Goal: Check status: Check status

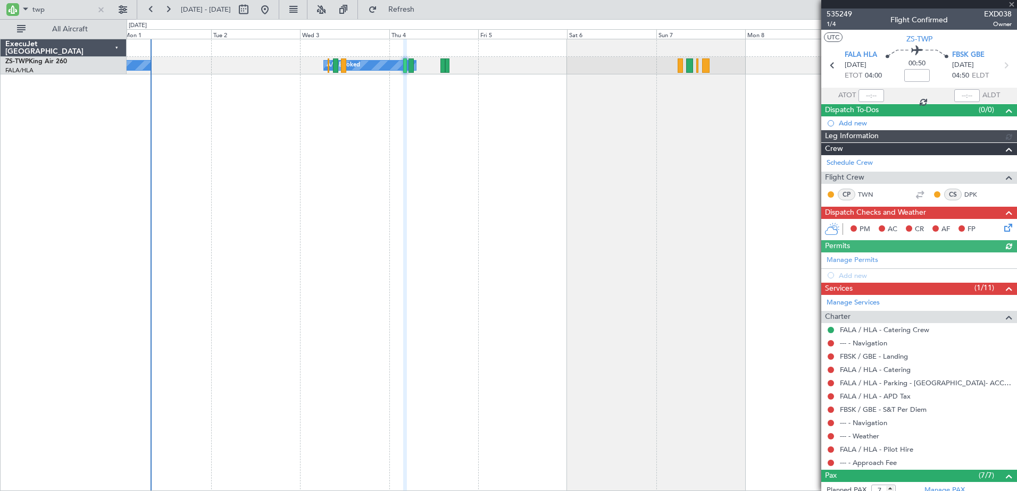
click at [243, 249] on div "A/C Booked A/C Booked A/C Booked A/C Booked A/C Booked A/C Unavailable A/C Book…" at bounding box center [572, 265] width 890 height 453
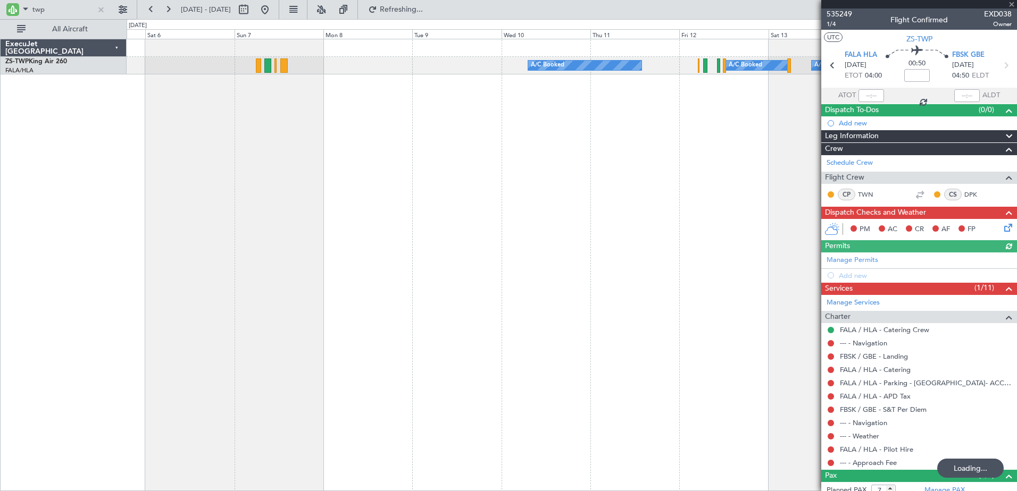
click at [105, 205] on div "A/C Booked A/C Booked A/C Booked A/C Booked A/C Booked ExecuJet [GEOGRAPHIC_DAT…" at bounding box center [508, 255] width 1017 height 472
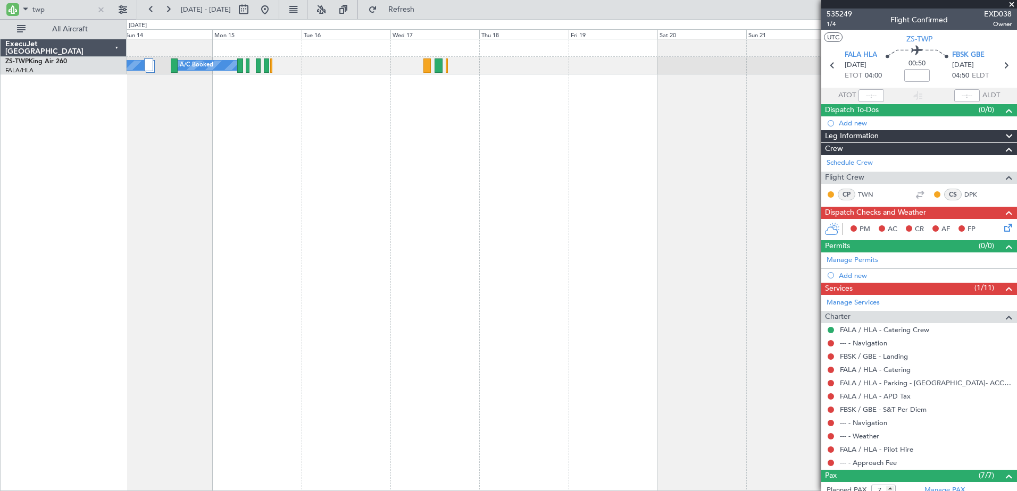
click at [218, 165] on div "A/C Booked A/C Booked A/C Booked A/C Booked" at bounding box center [572, 265] width 890 height 453
click at [273, 13] on button at bounding box center [264, 9] width 17 height 17
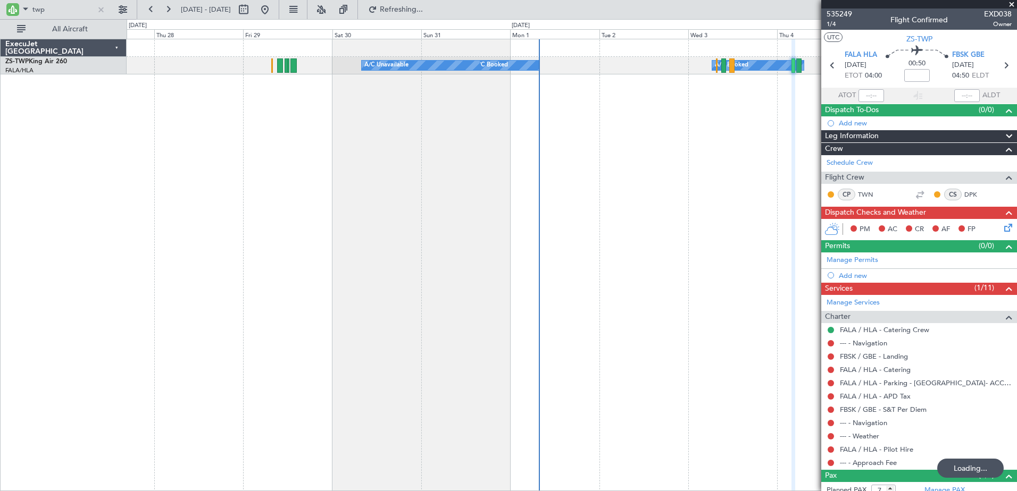
click at [552, 135] on div "A/C Booked A/C Booked A/C Booked A/C Booked A/C Unavailable" at bounding box center [572, 265] width 890 height 453
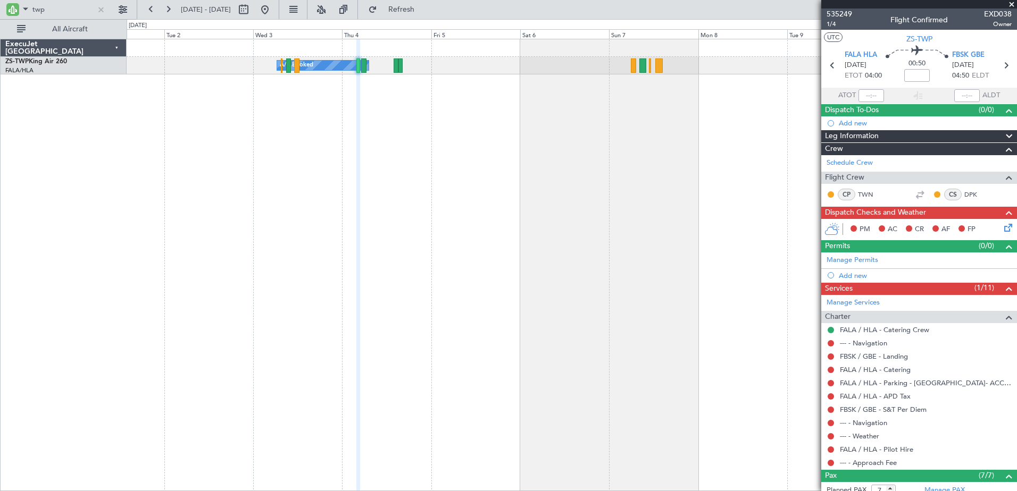
click at [311, 214] on div "A/C Booked A/C Booked A/C Booked A/C Booked A/C Booked A/C Unavailable A/C Book…" at bounding box center [572, 265] width 890 height 453
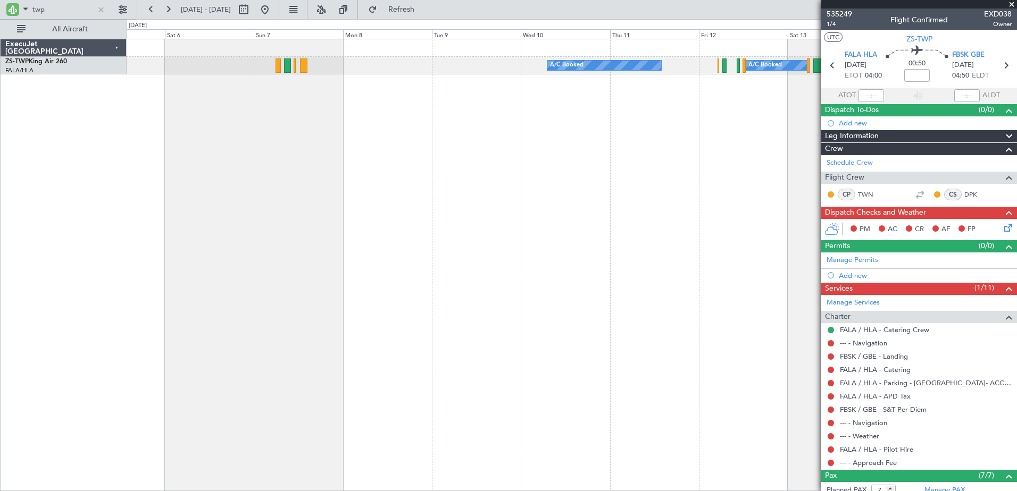
click at [513, 201] on div "A/C Booked A/C Booked A/C Booked A/C Booked A/C Booked A/C Booked" at bounding box center [572, 265] width 890 height 453
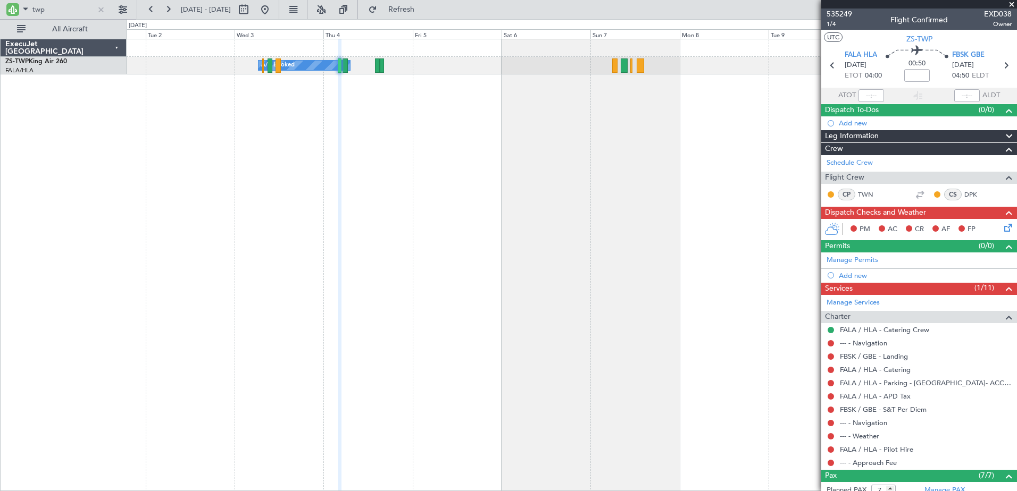
click at [589, 283] on div "A/C Booked A/C Booked A/C Booked A/C Booked A/C Booked A/C Unavailable A/C Book…" at bounding box center [572, 265] width 890 height 453
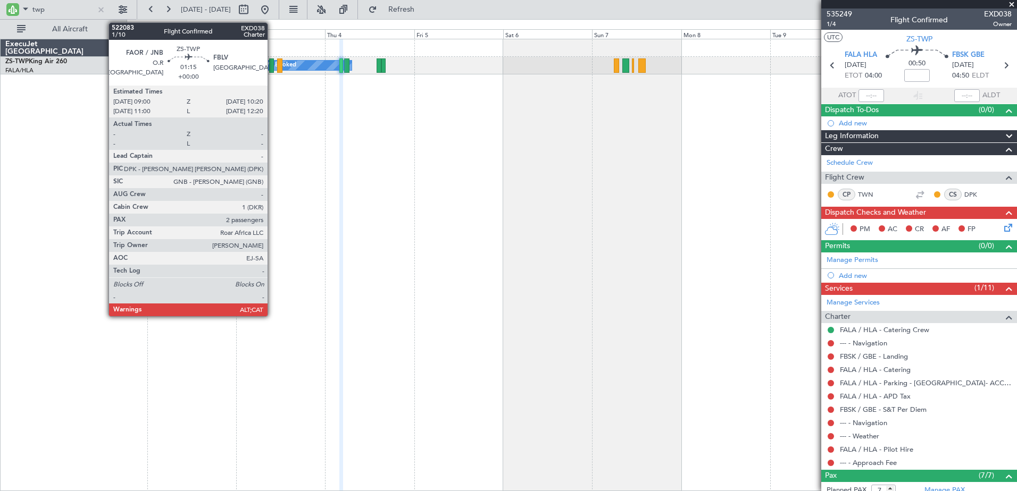
click at [272, 69] on div at bounding box center [271, 66] width 5 height 14
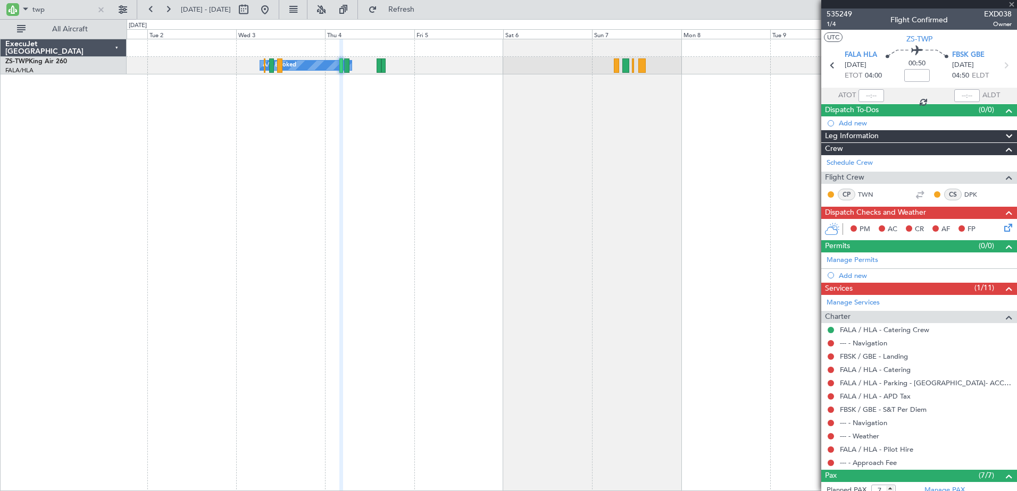
type input "2"
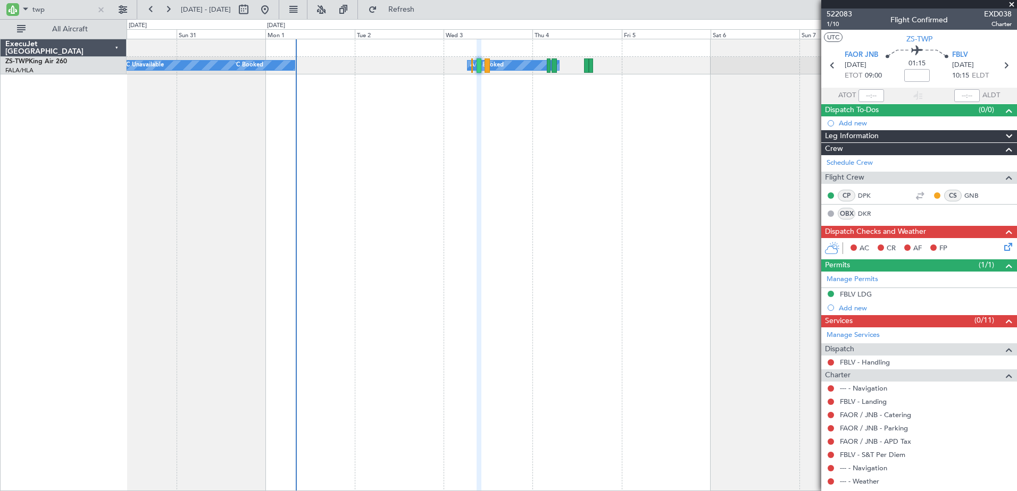
click at [464, 251] on div "A/C Booked A/C Booked A/C Booked A/C Booked A/C Unavailable A/C Booked" at bounding box center [572, 265] width 890 height 453
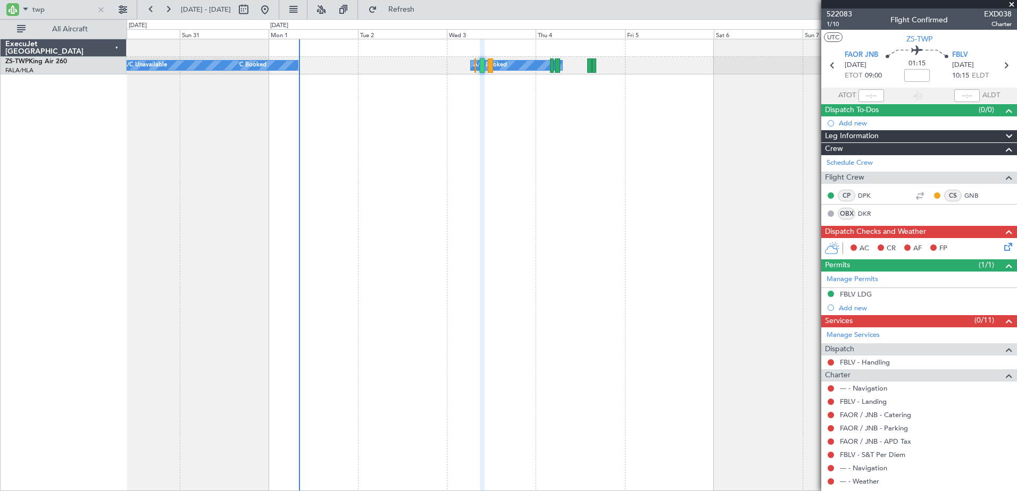
scroll to position [98, 0]
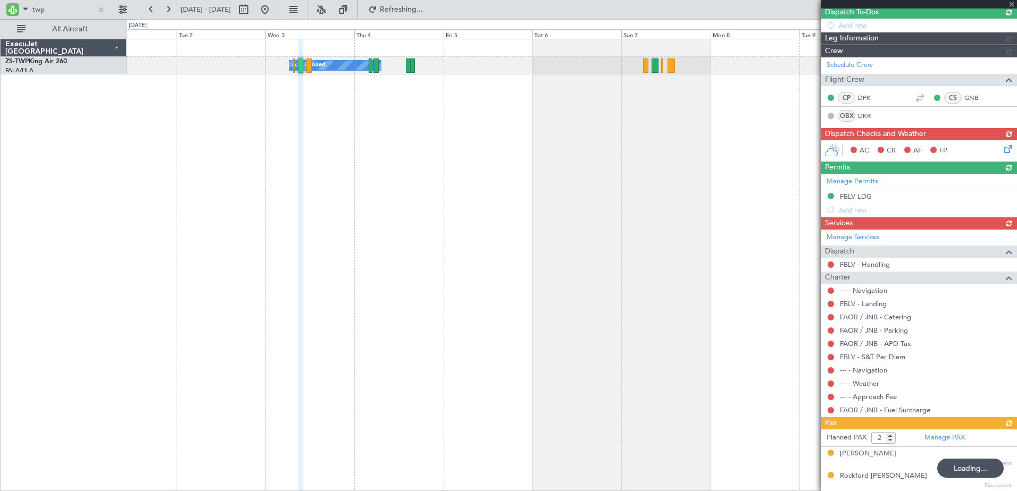
click at [196, 211] on div "A/C Booked A/C Booked A/C Booked A/C Booked A/C Booked A/C Unavailable A/C Book…" at bounding box center [572, 265] width 890 height 453
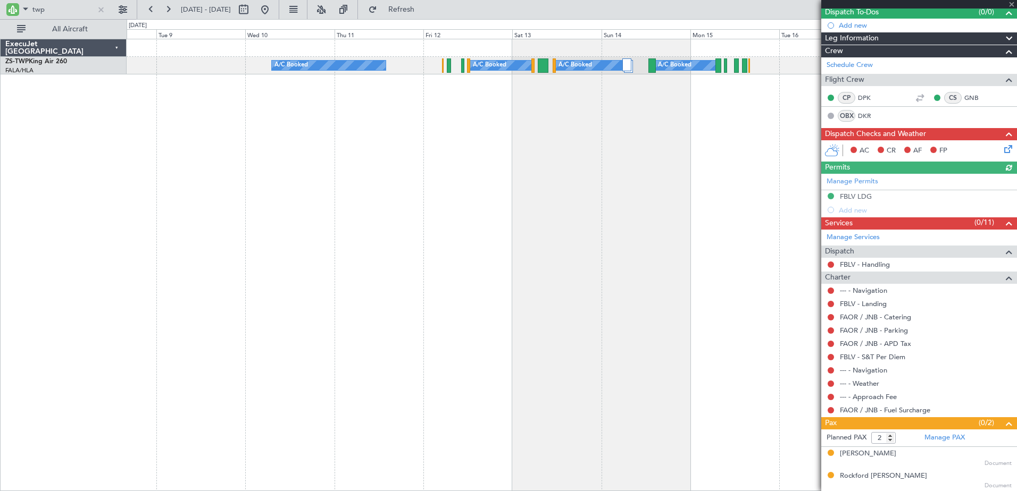
click at [140, 236] on div "A/C Booked A/C Booked A/C Booked A/C Booked" at bounding box center [572, 265] width 890 height 453
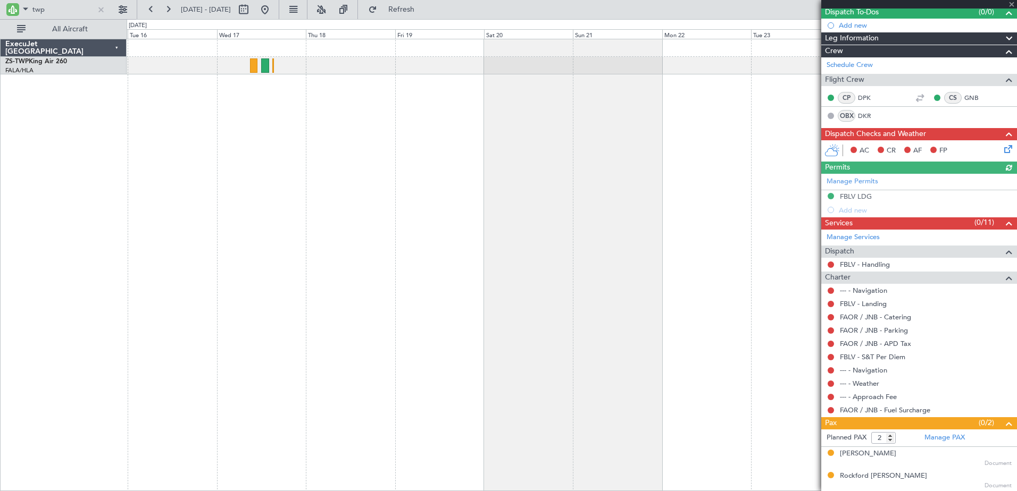
click at [117, 260] on div "A/C Booked A/C Booked ExecuJet [GEOGRAPHIC_DATA] ZS-TWP King Air 260 FALA/HLA L…" at bounding box center [508, 255] width 1017 height 472
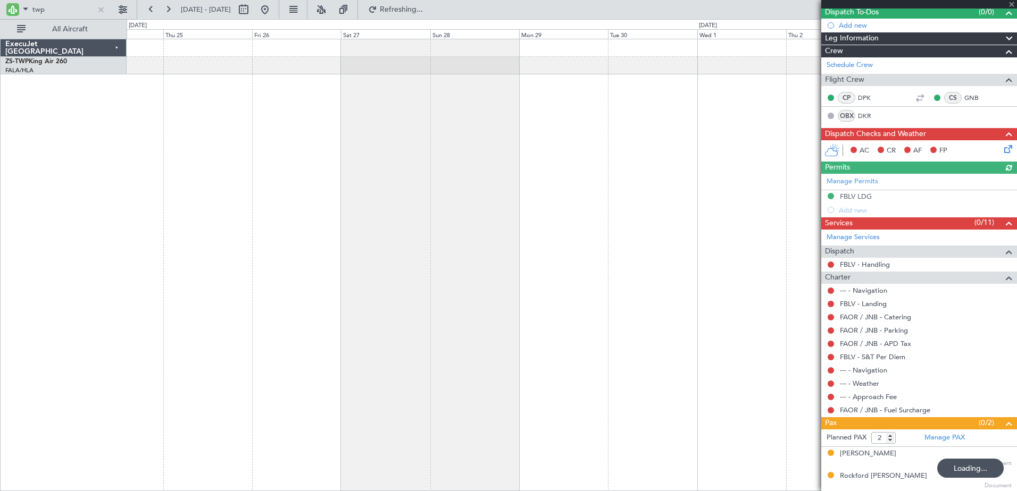
click at [131, 233] on div "A/C Booked" at bounding box center [572, 265] width 890 height 453
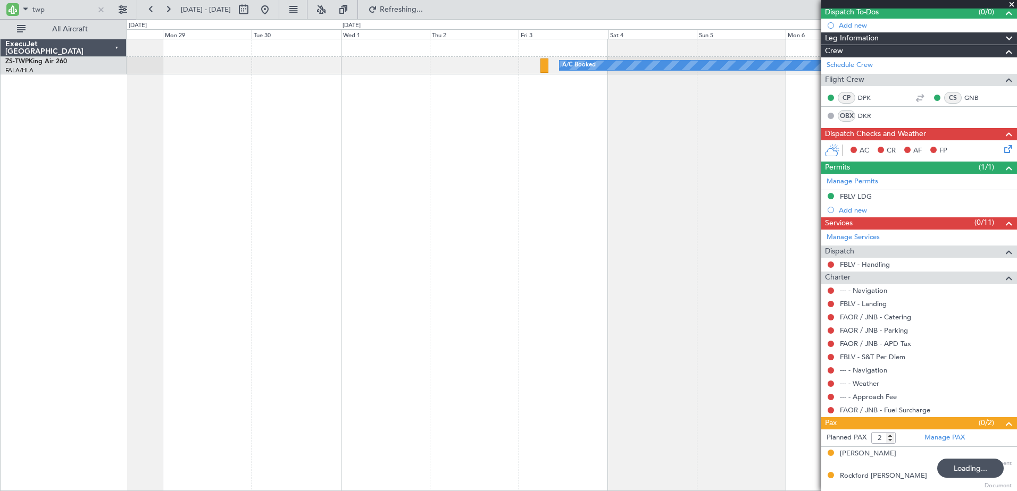
click at [337, 196] on div "A/C Booked" at bounding box center [572, 265] width 890 height 453
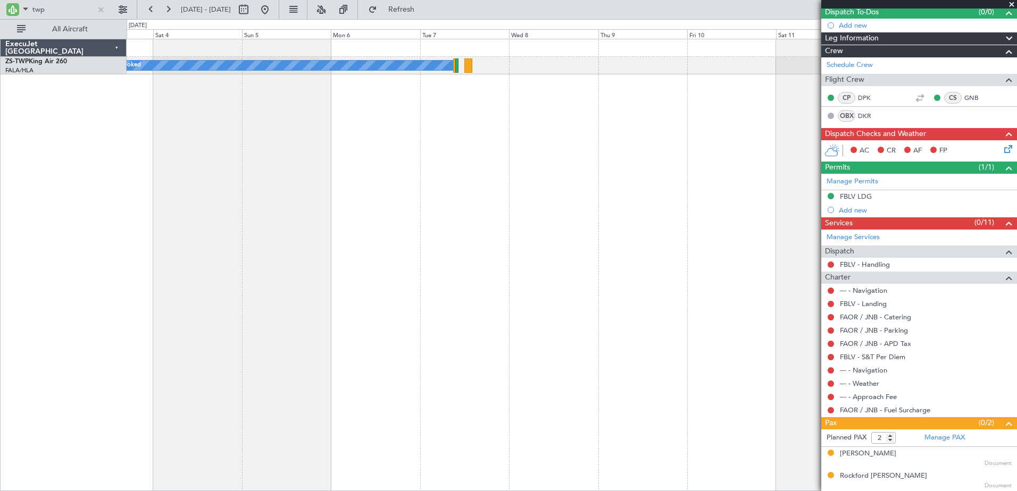
click at [280, 202] on div "A/C Booked" at bounding box center [572, 265] width 890 height 453
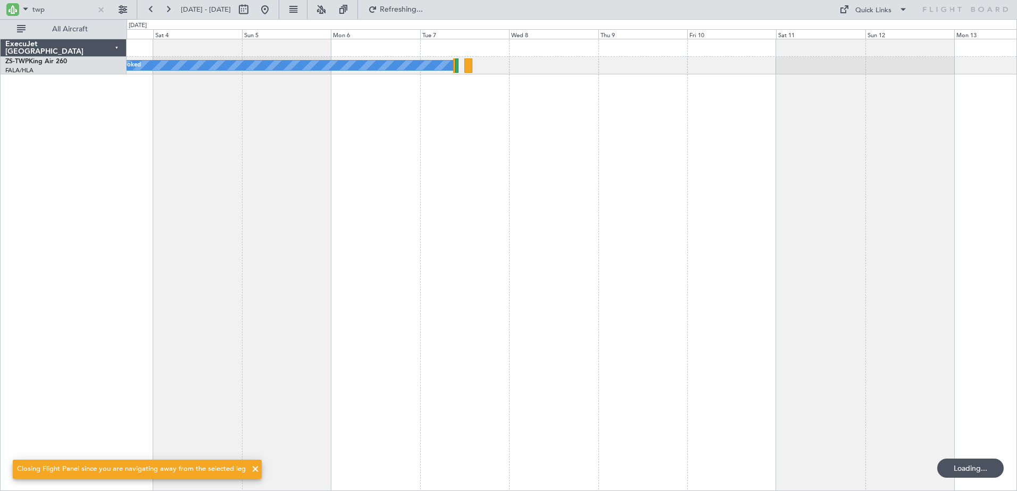
scroll to position [0, 0]
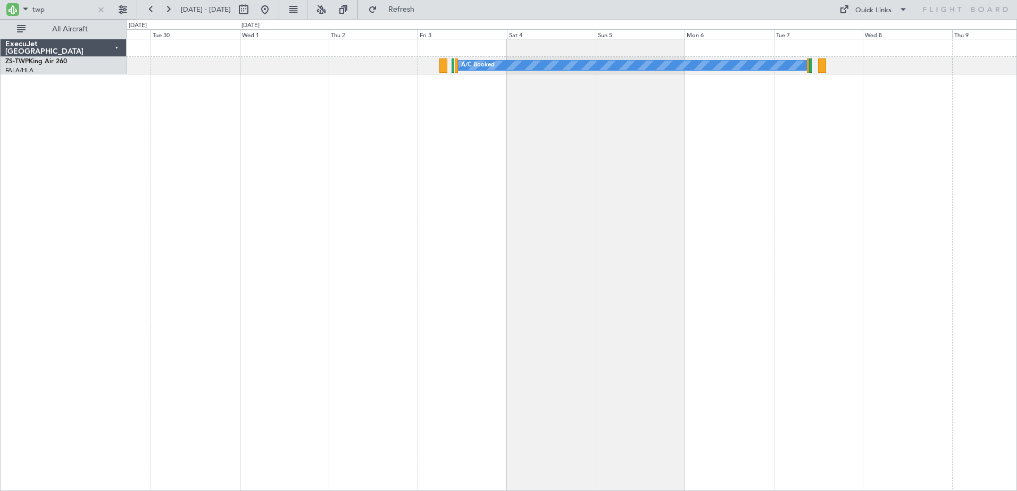
click at [610, 304] on div "A/C Booked" at bounding box center [572, 265] width 890 height 453
click at [21, 5] on span at bounding box center [25, 8] width 13 height 13
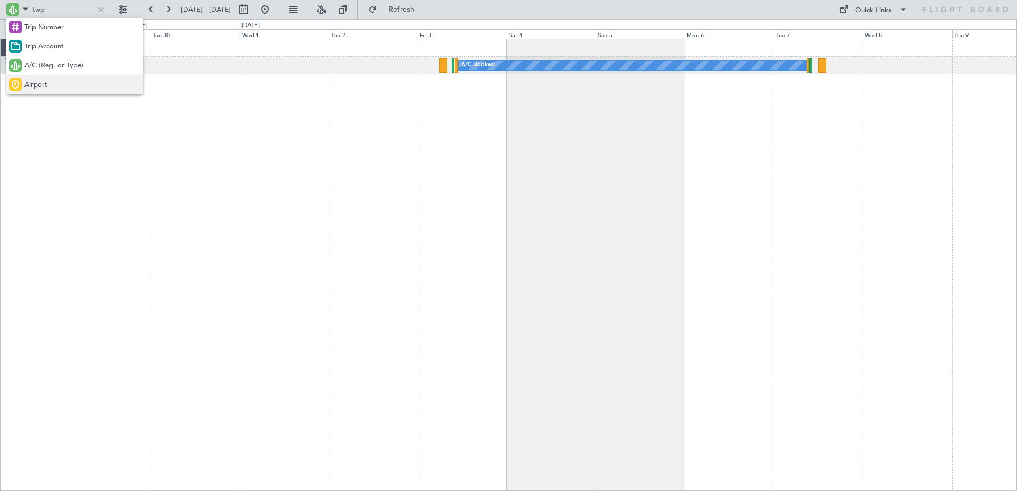
click at [30, 88] on span "Airport" at bounding box center [35, 85] width 23 height 11
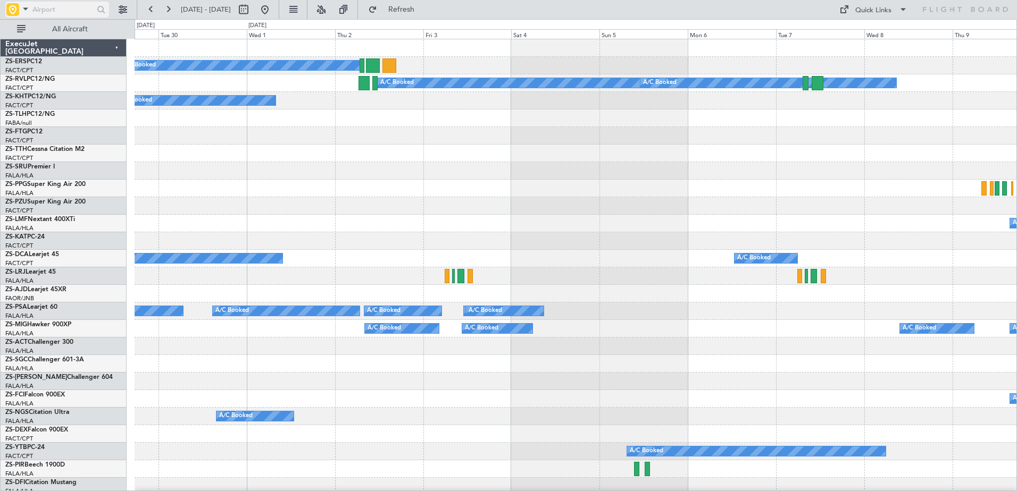
click at [54, 11] on input "text" at bounding box center [62, 10] width 61 height 16
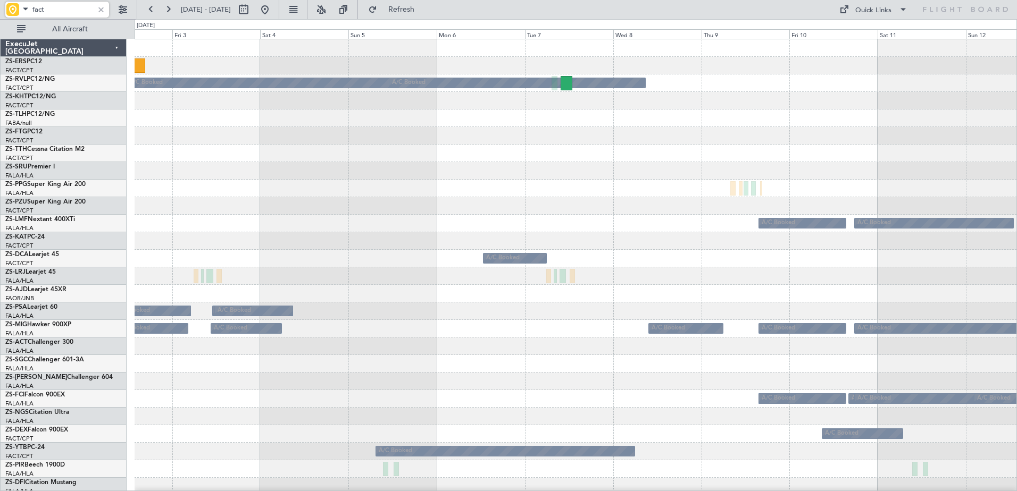
click at [602, 213] on div at bounding box center [576, 206] width 882 height 18
click at [367, 162] on div at bounding box center [576, 171] width 882 height 18
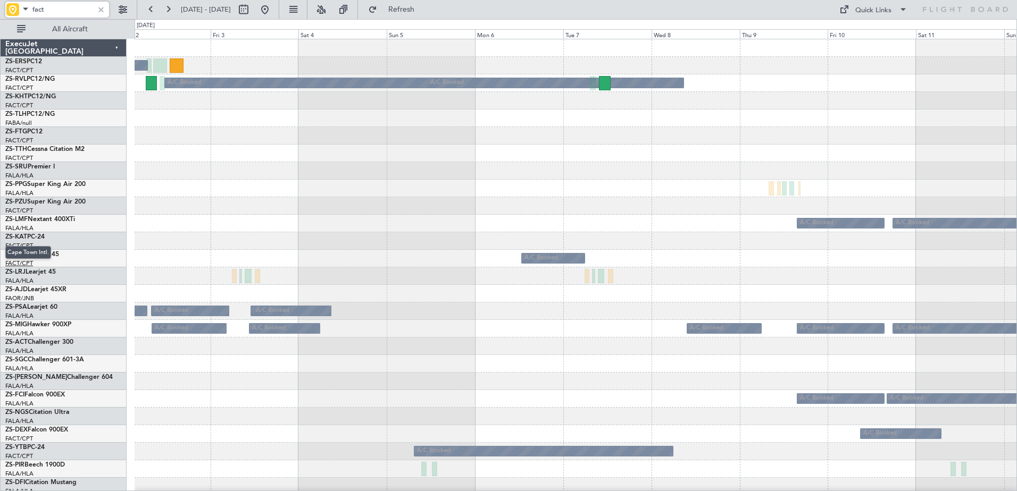
type input "fact"
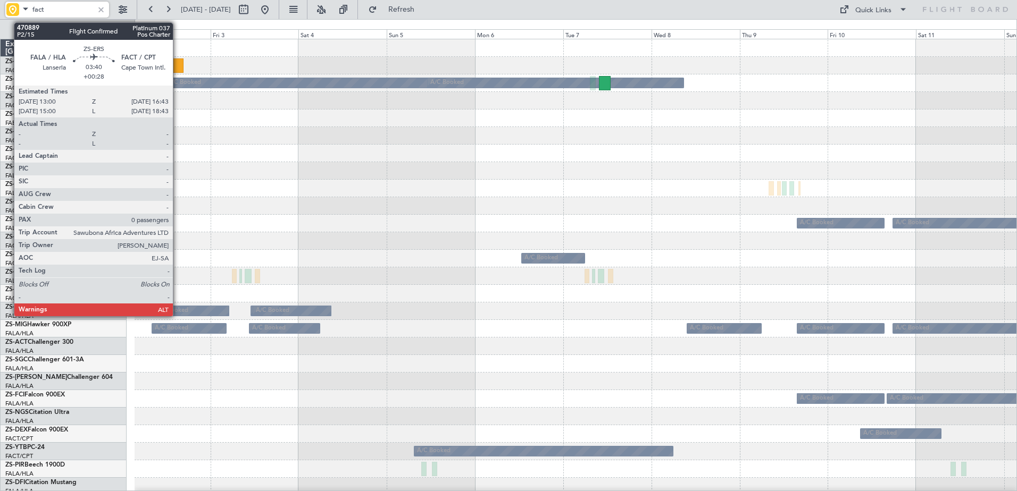
click at [178, 66] on div at bounding box center [177, 66] width 14 height 14
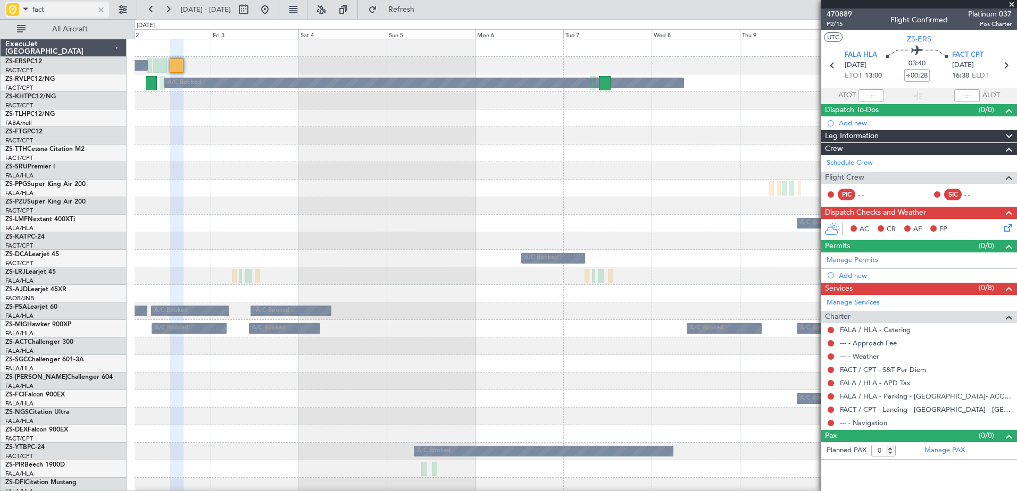
click at [22, 7] on span at bounding box center [25, 8] width 13 height 13
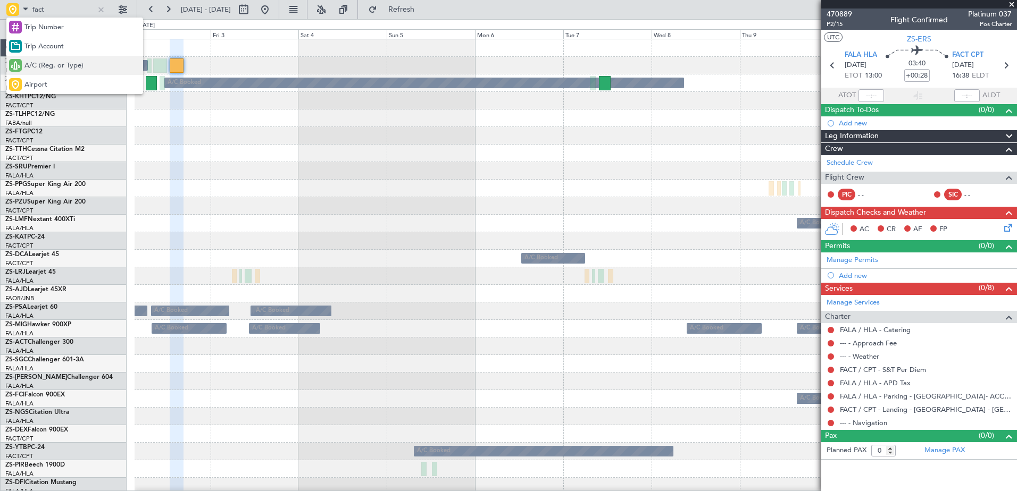
click at [52, 73] on div "A/C (Reg. or Type)" at bounding box center [74, 65] width 137 height 19
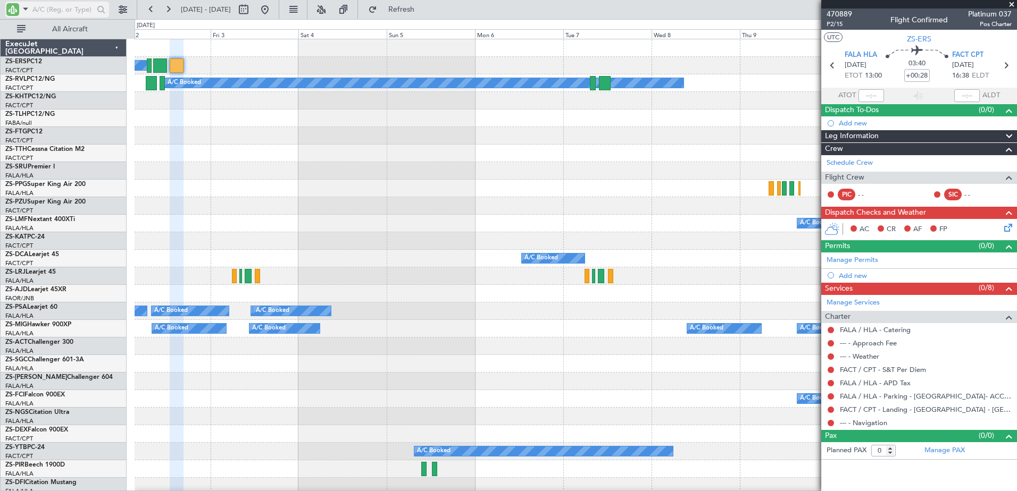
click at [53, 10] on input "text" at bounding box center [62, 10] width 61 height 16
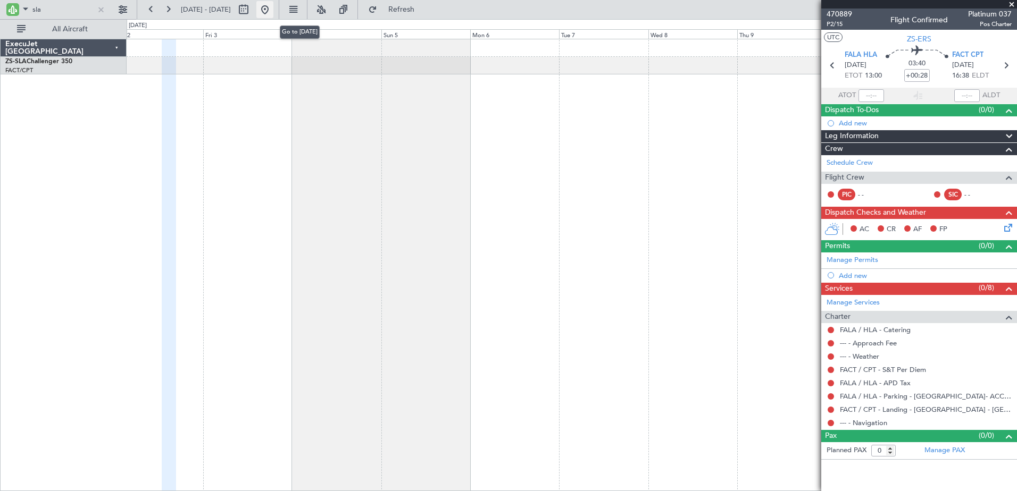
click at [273, 7] on button at bounding box center [264, 9] width 17 height 17
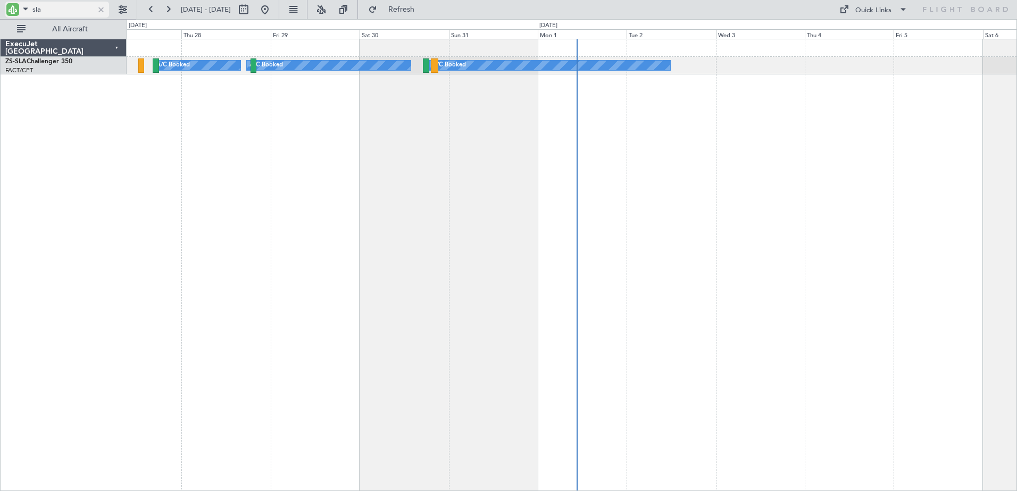
click at [35, 12] on input "sla" at bounding box center [62, 10] width 61 height 16
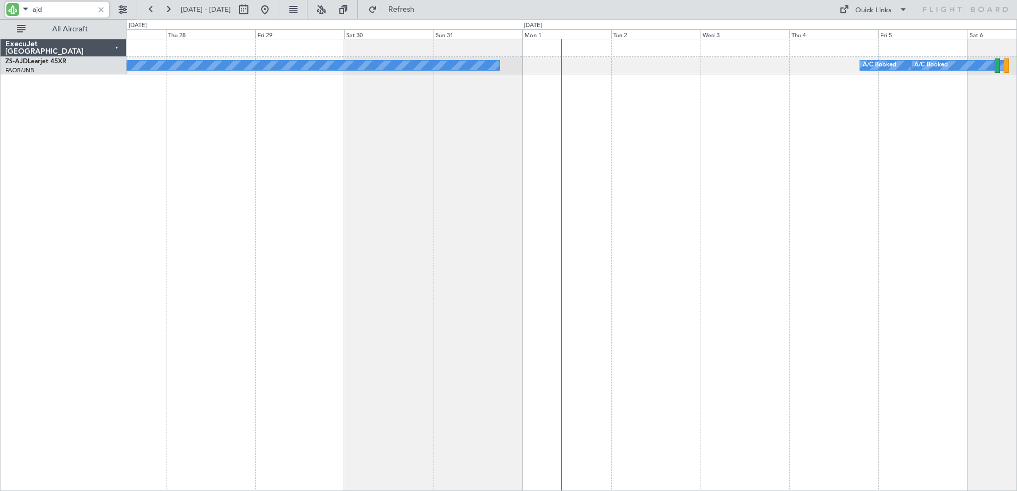
click at [841, 143] on div "Planned Maint A/C Booked A/C Booked A/C Booked A/C Booked" at bounding box center [572, 265] width 890 height 453
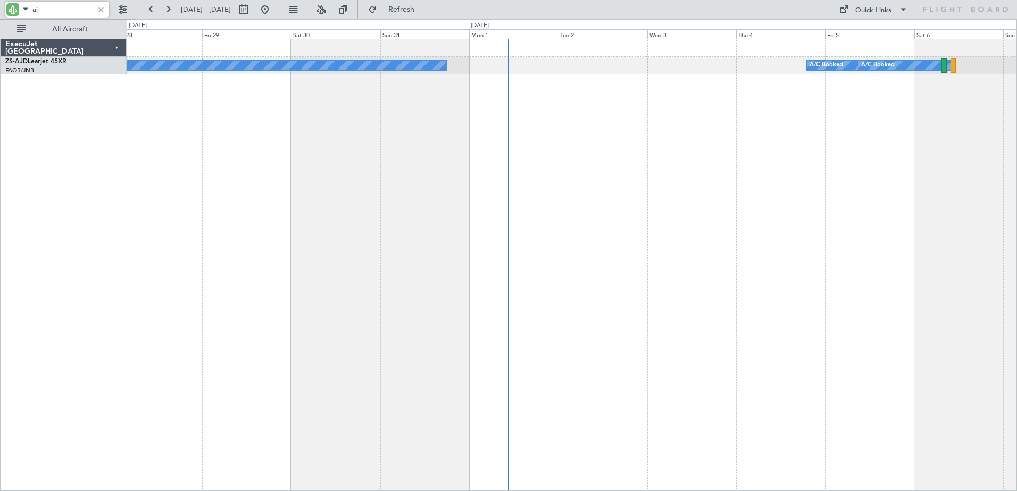
type input "a"
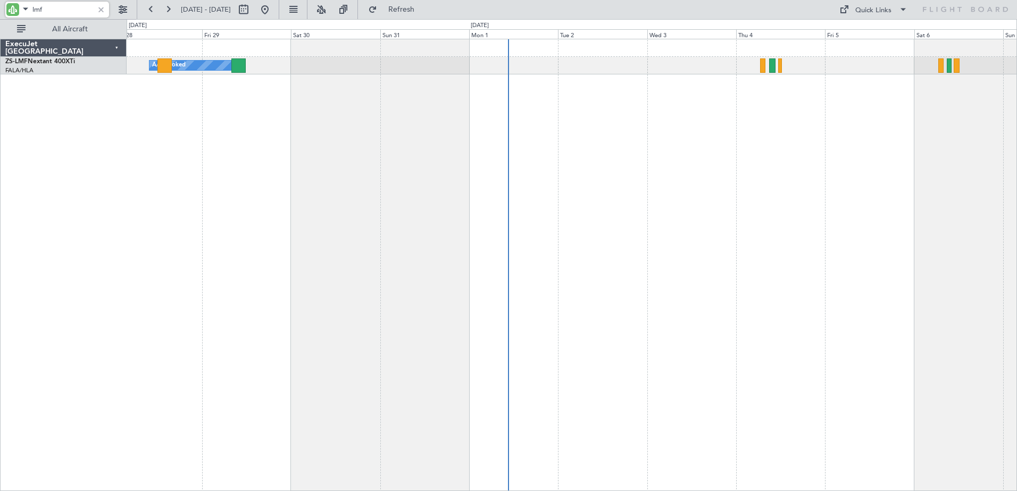
type input "lmf"
